Goal: Contribute content

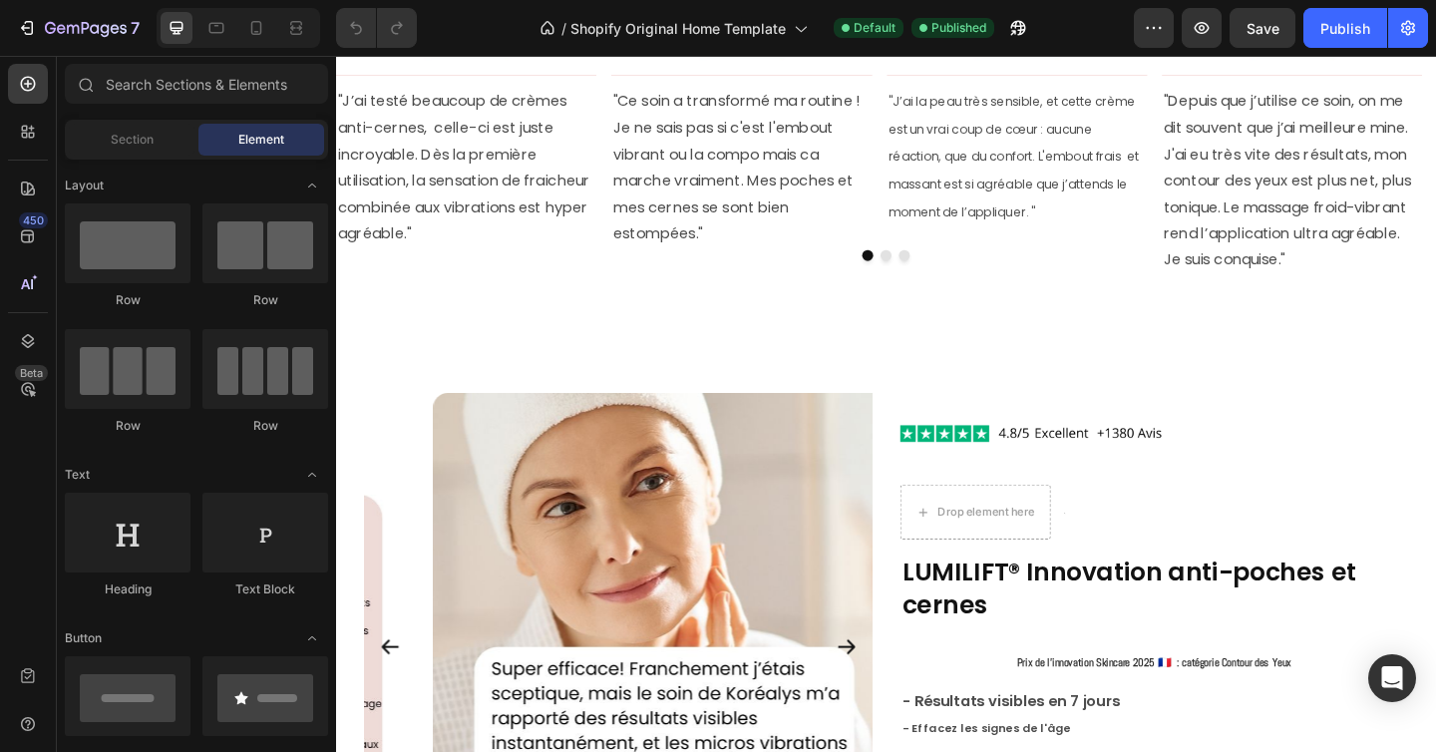
scroll to position [4271, 0]
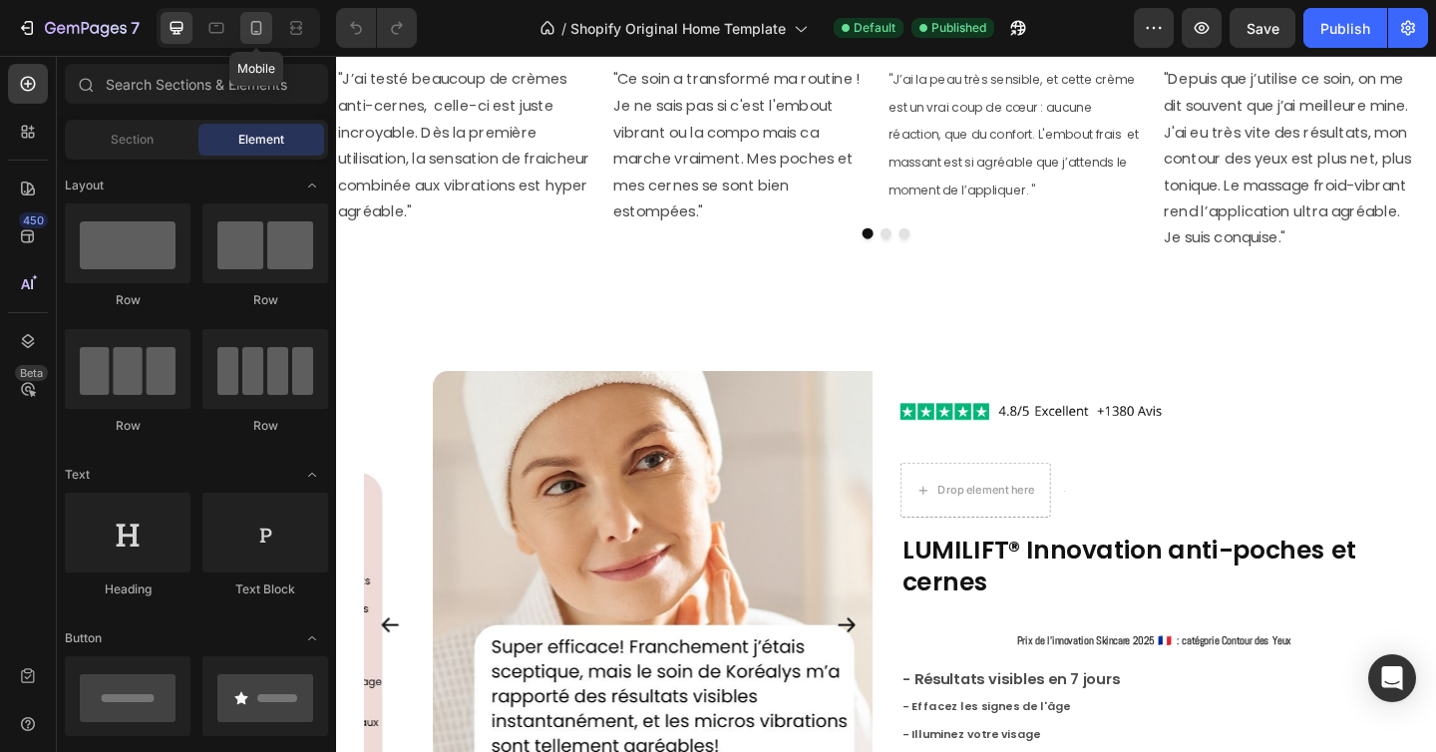
click at [255, 35] on icon at bounding box center [256, 28] width 20 height 20
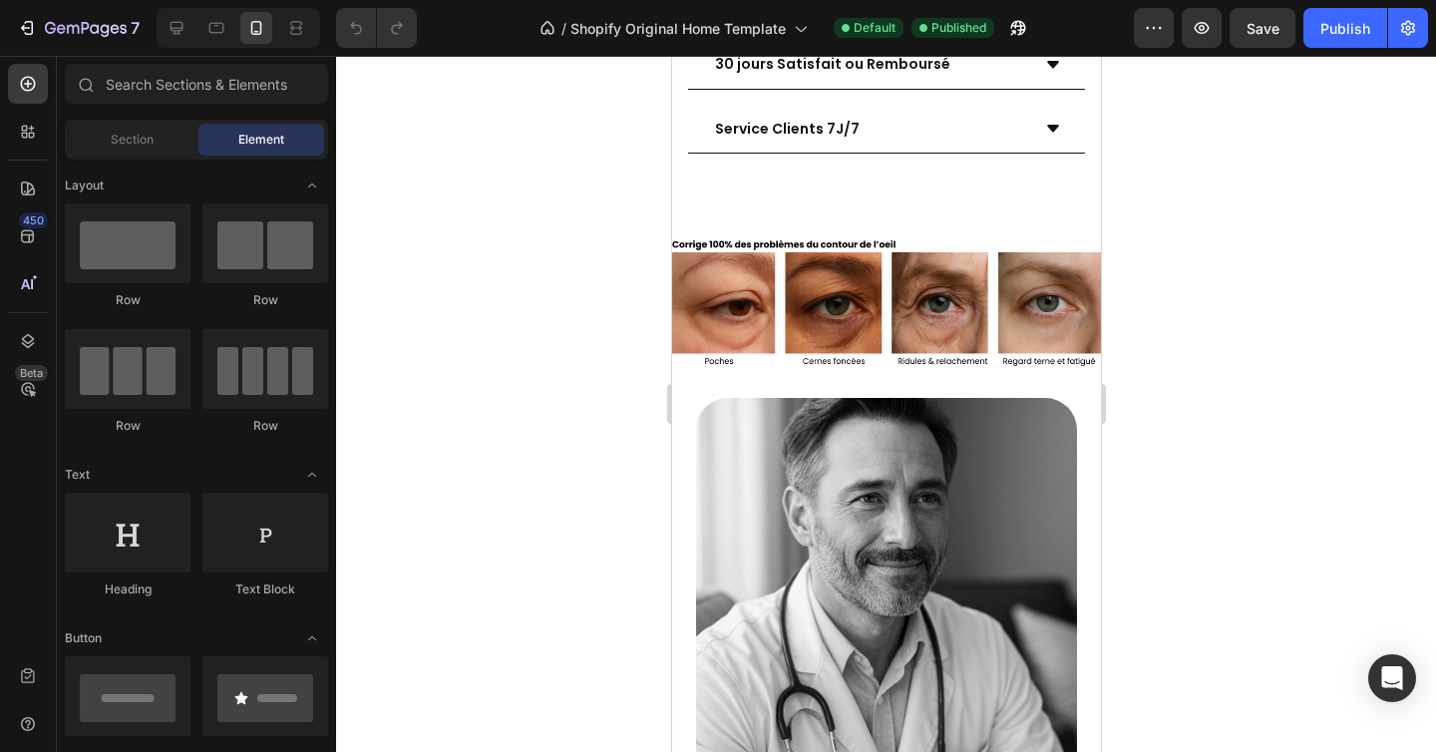
scroll to position [4773, 0]
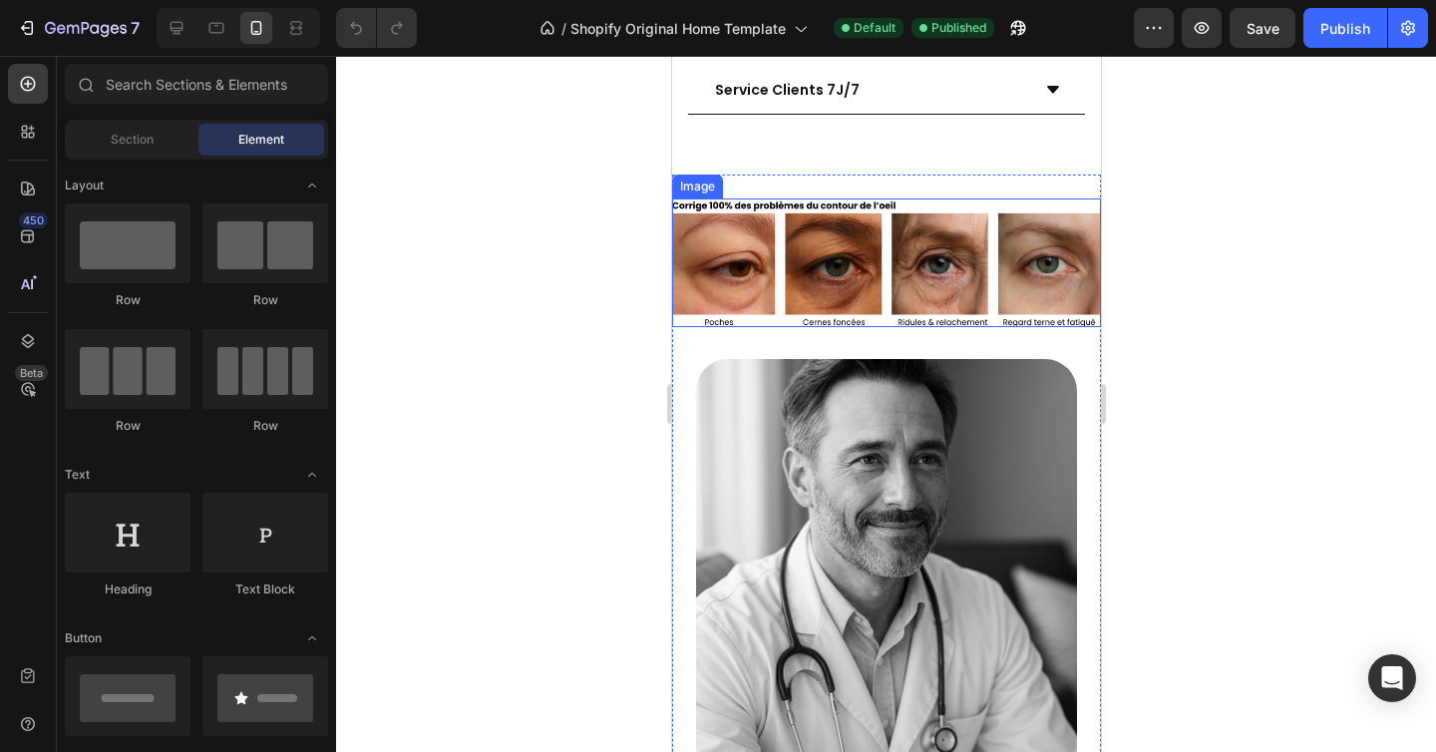
click at [776, 235] on img at bounding box center [885, 262] width 429 height 129
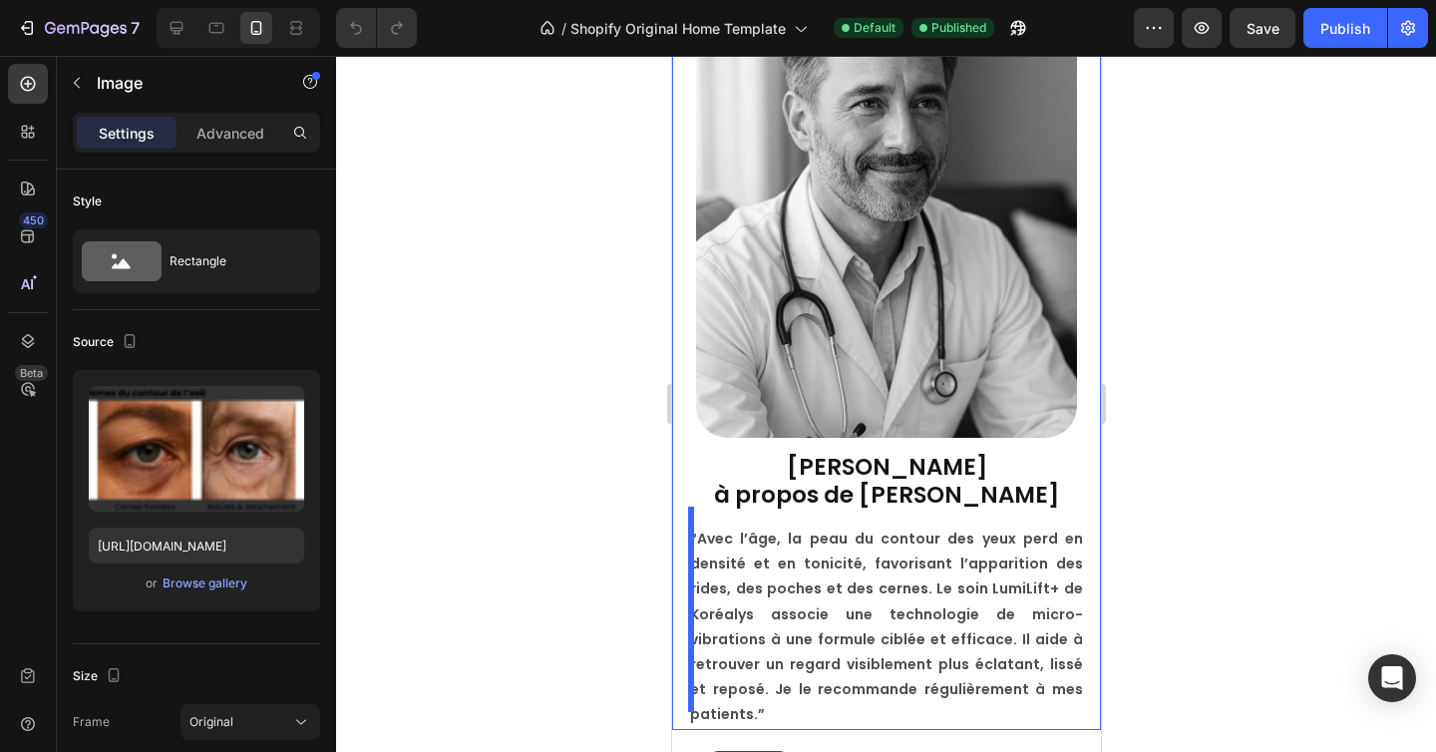
scroll to position [5225, 0]
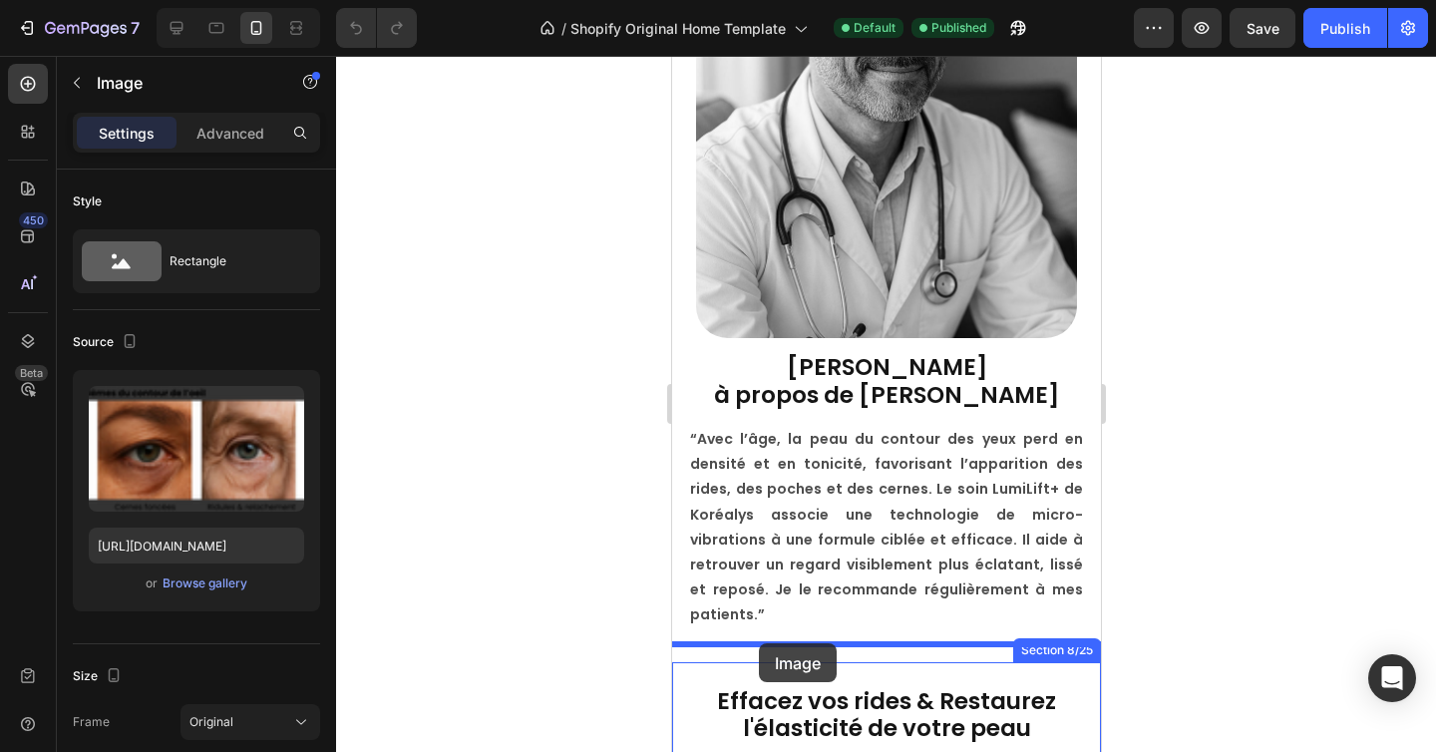
drag, startPoint x: 688, startPoint y: 182, endPoint x: 758, endPoint y: 643, distance: 465.9
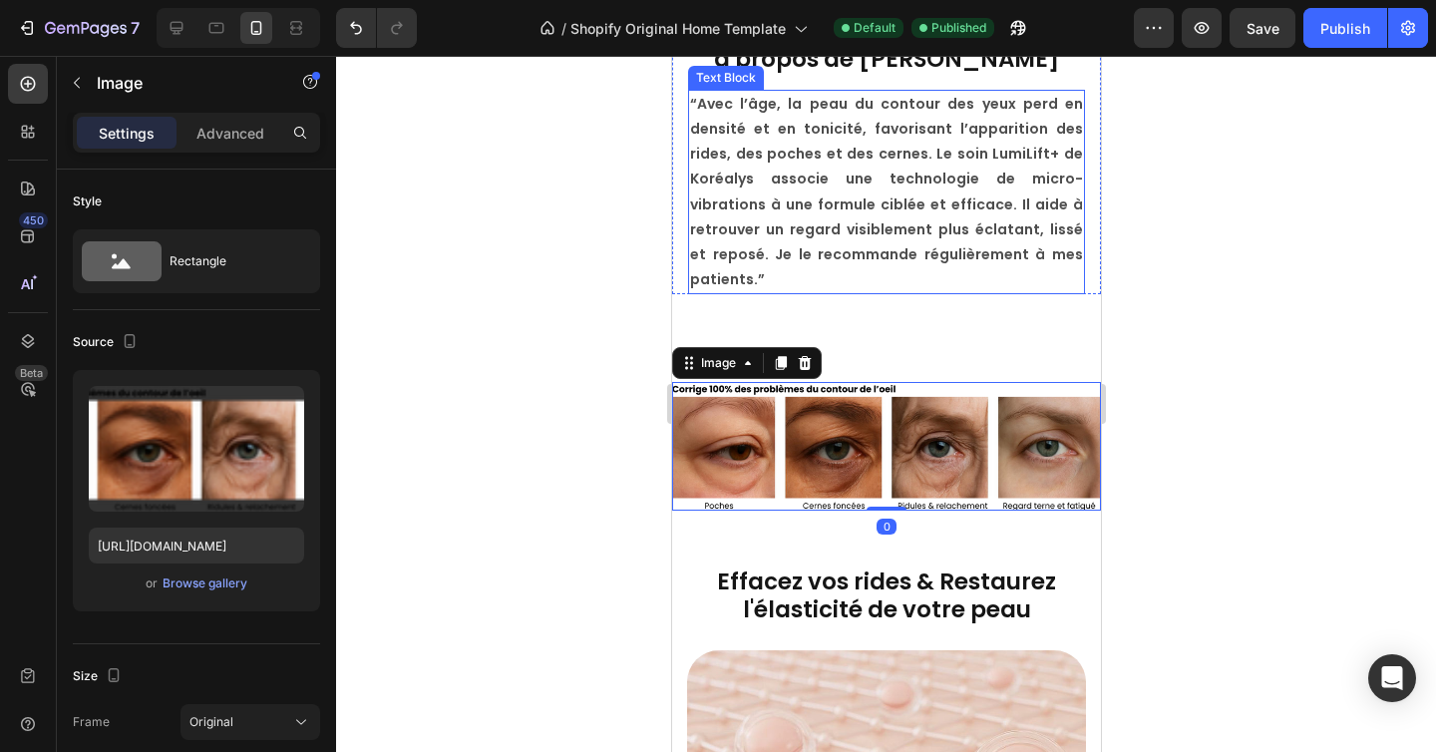
scroll to position [5423, 0]
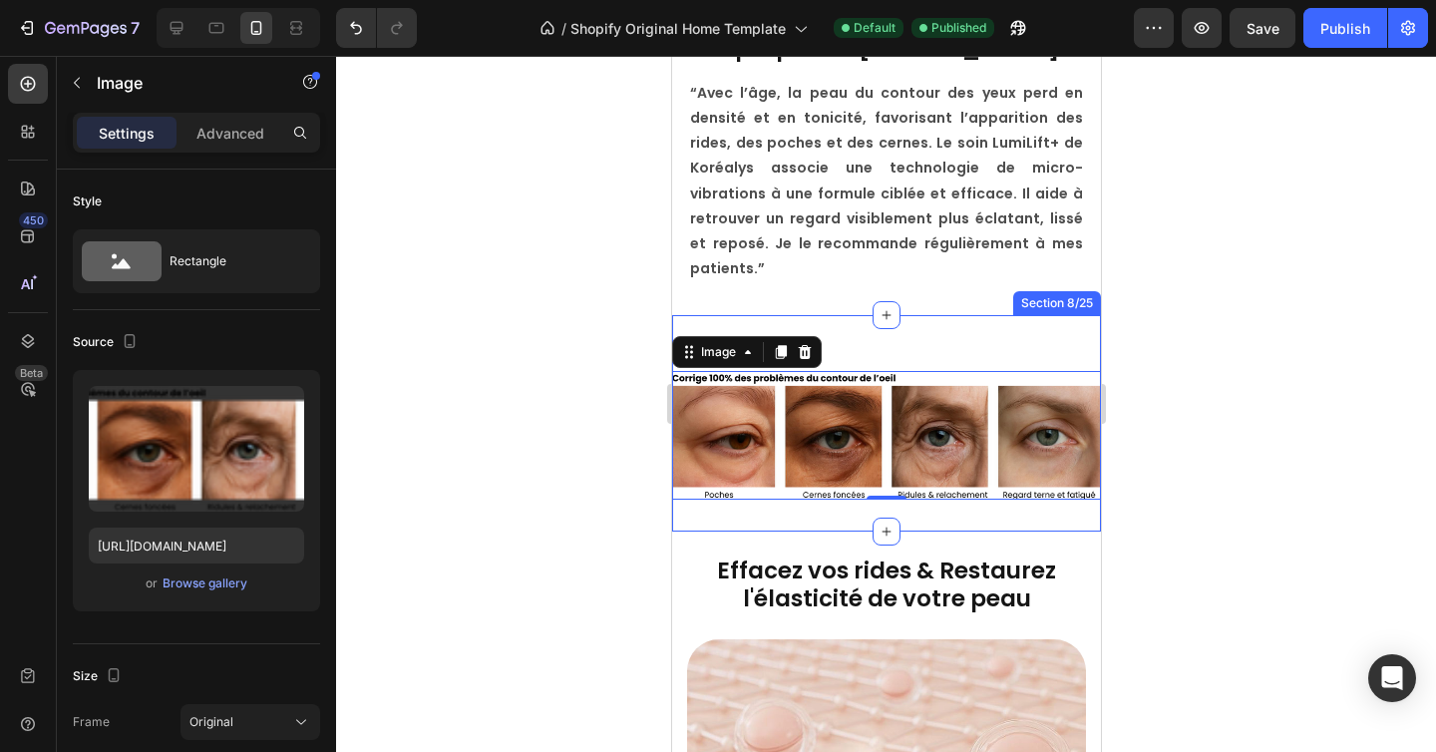
click at [851, 315] on div "Image 0 Section 8/25" at bounding box center [885, 423] width 429 height 216
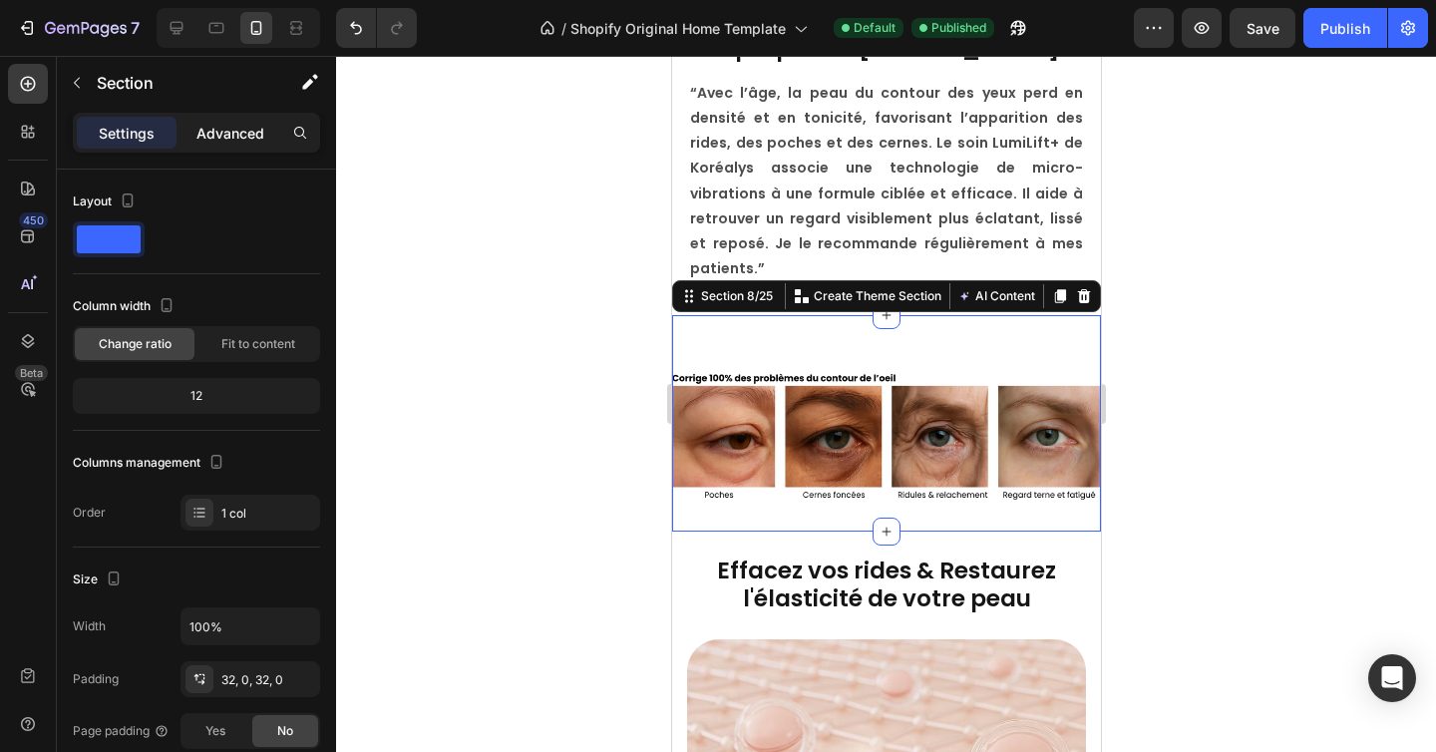
click at [234, 137] on p "Advanced" at bounding box center [230, 133] width 68 height 21
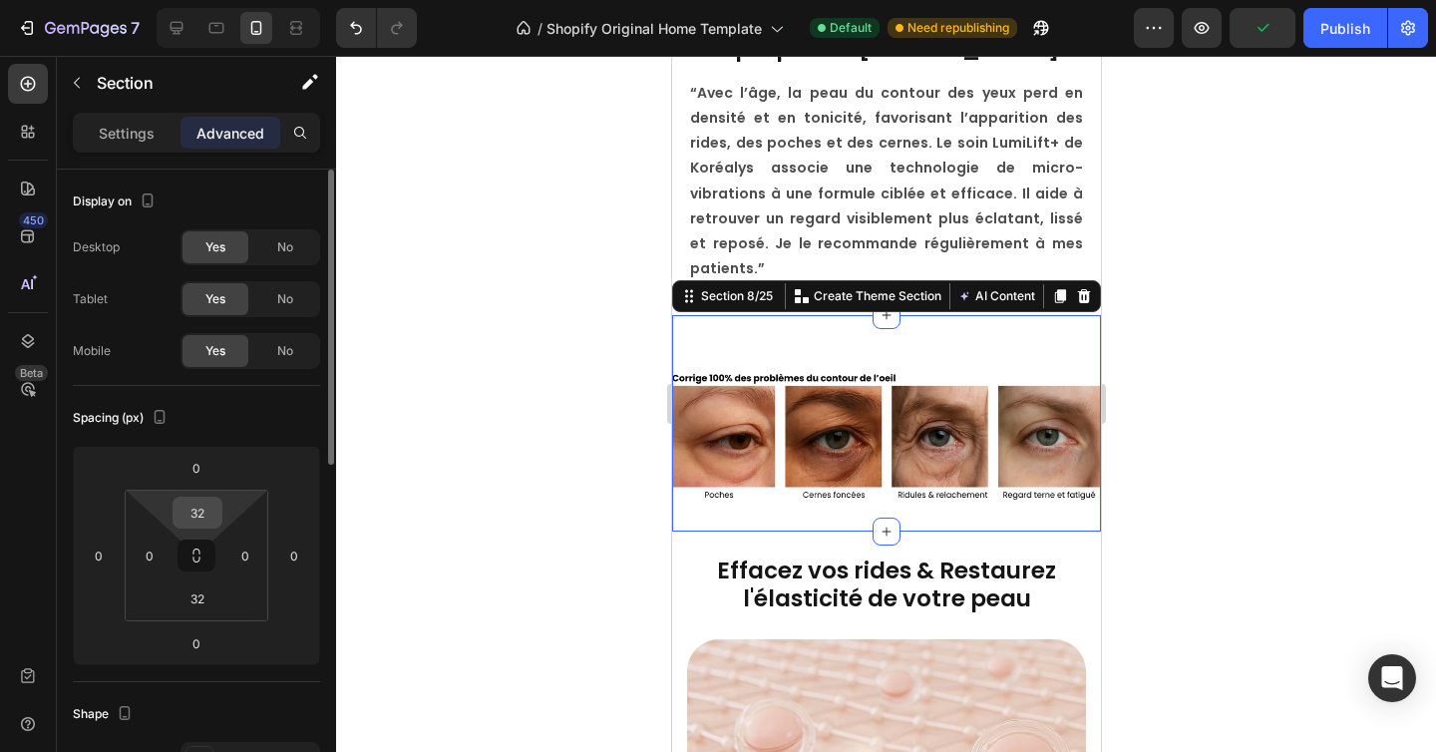
click at [210, 507] on input "32" at bounding box center [197, 513] width 40 height 30
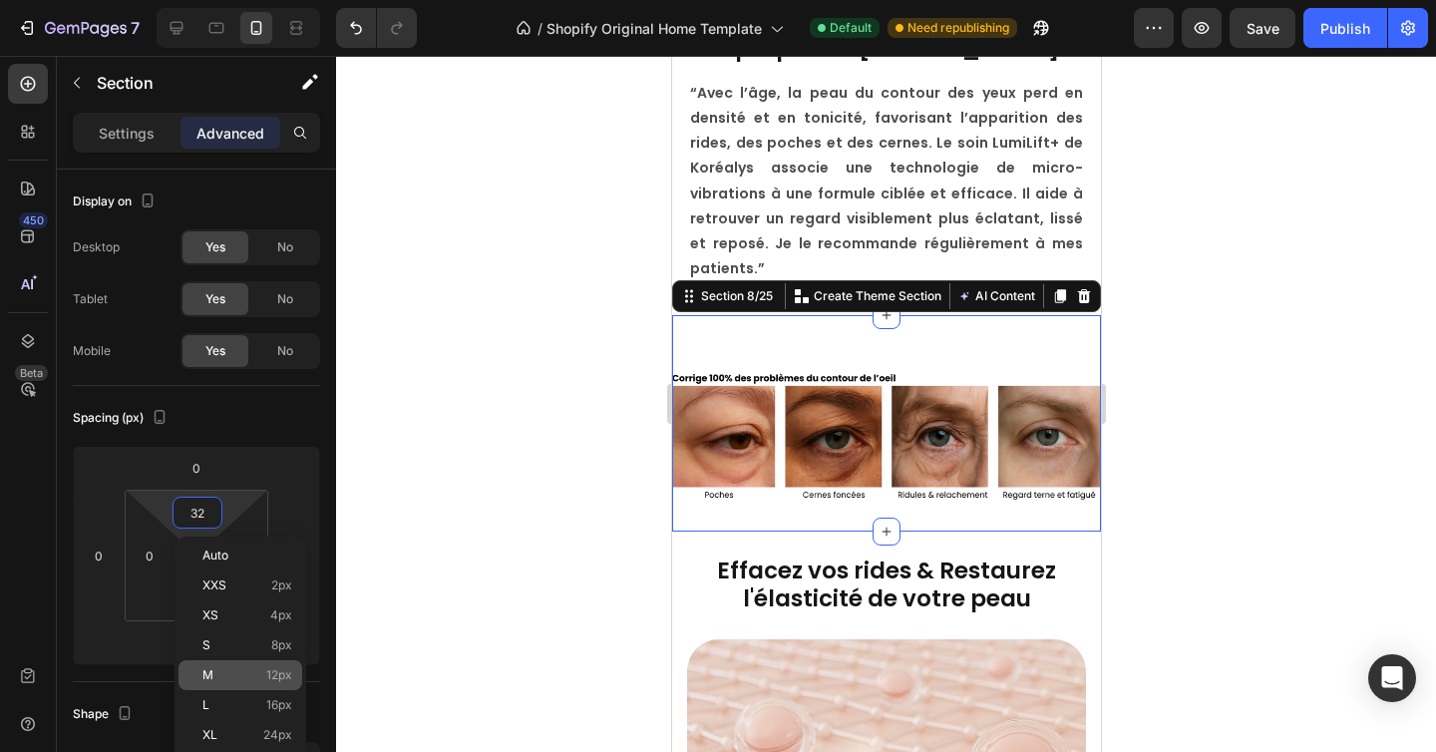
click at [235, 666] on div "M 12px" at bounding box center [240, 675] width 124 height 30
type input "12"
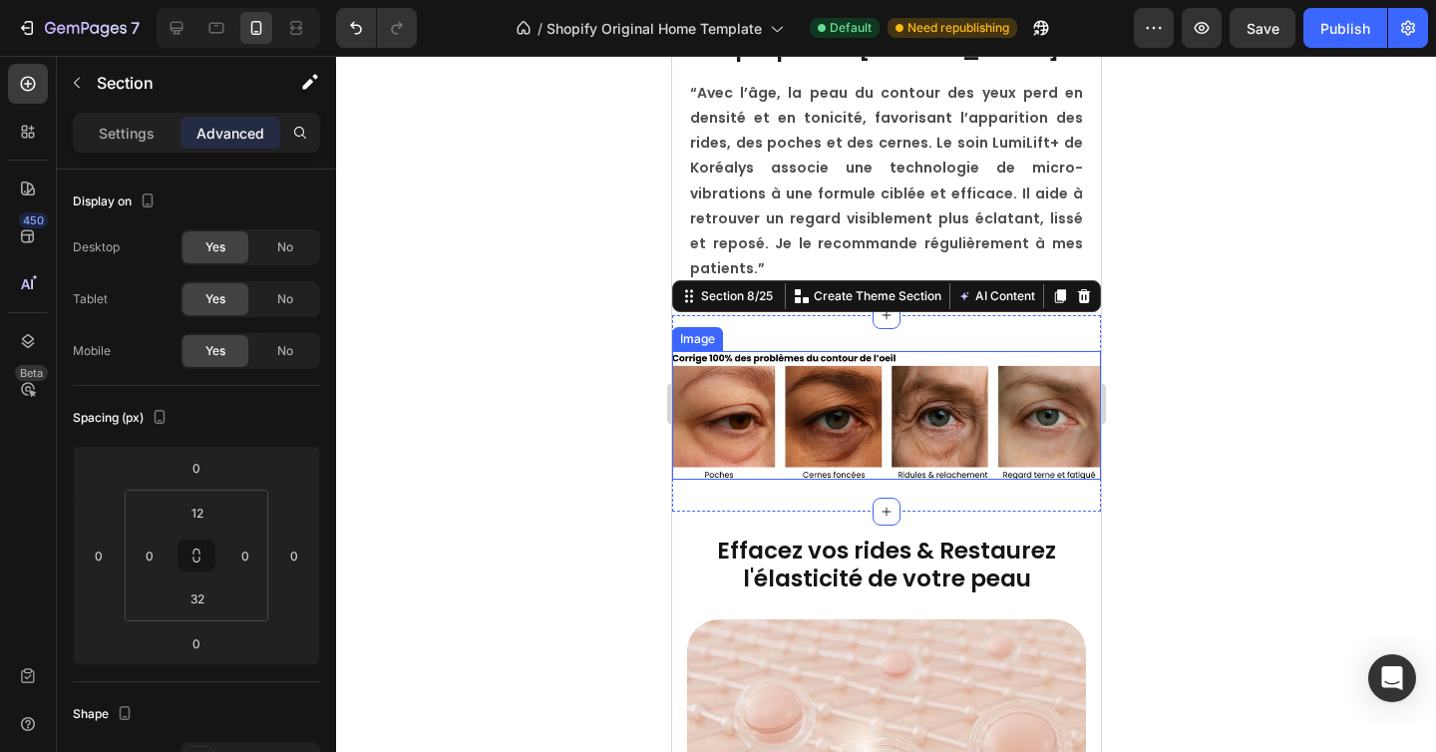
click at [1219, 420] on div at bounding box center [886, 404] width 1100 height 696
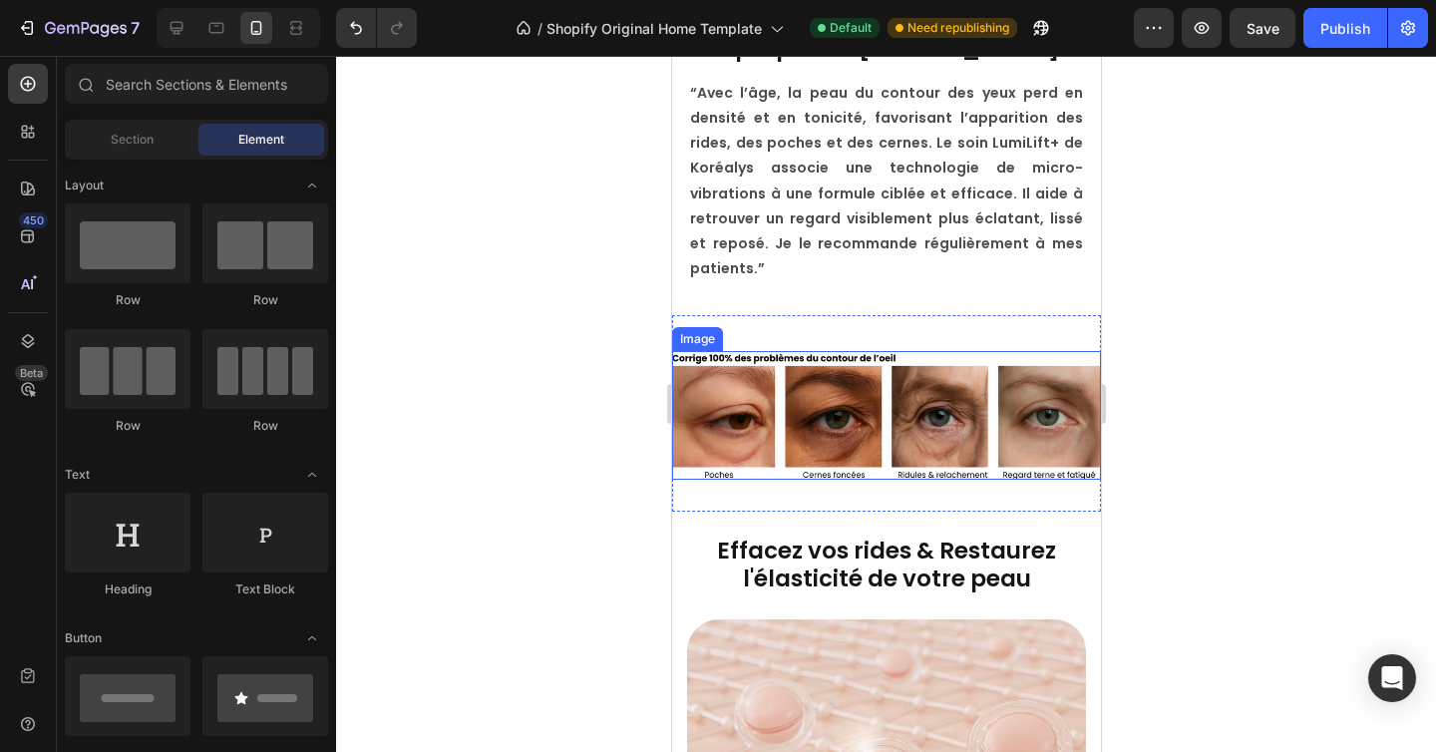
click at [1219, 420] on div at bounding box center [886, 404] width 1100 height 696
click at [1356, 22] on div "Publish" at bounding box center [1345, 28] width 50 height 21
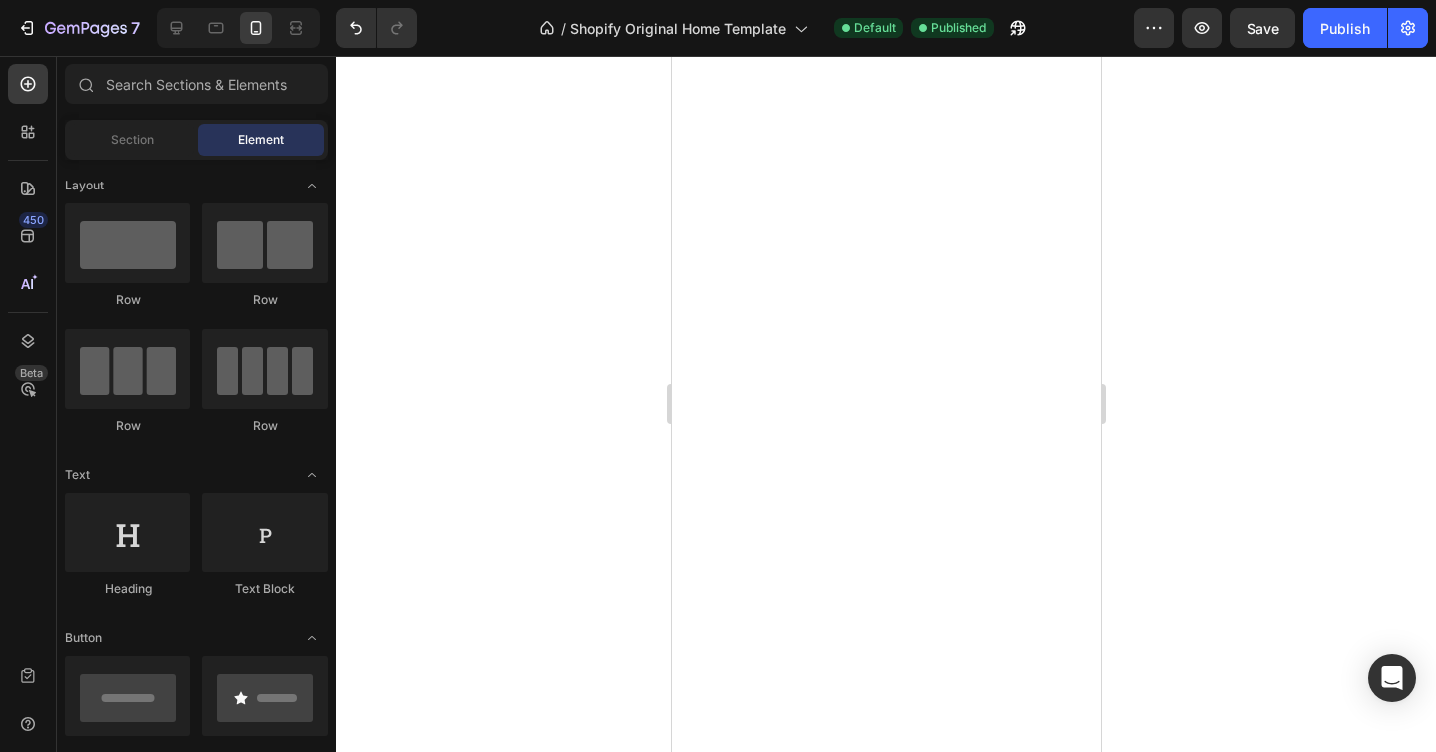
scroll to position [0, 0]
